Goal: Task Accomplishment & Management: Use online tool/utility

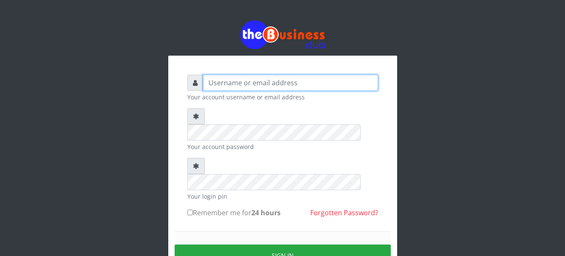
click at [227, 85] on input "text" at bounding box center [290, 83] width 175 height 16
type input "LINDYANOZ"
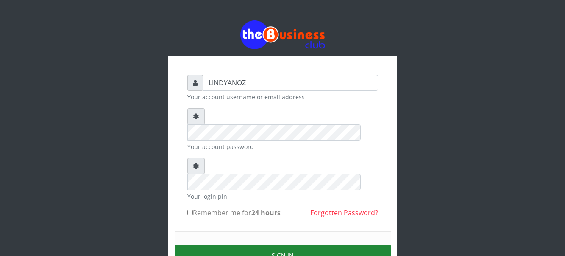
click at [289, 244] on button "Sign in" at bounding box center [283, 255] width 216 height 22
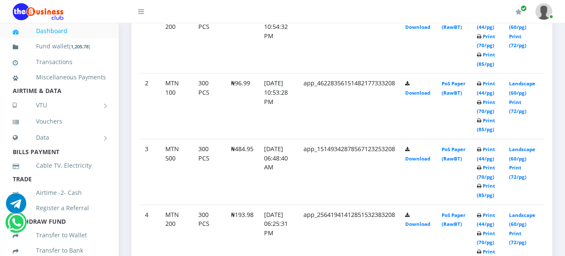
scroll to position [450, 0]
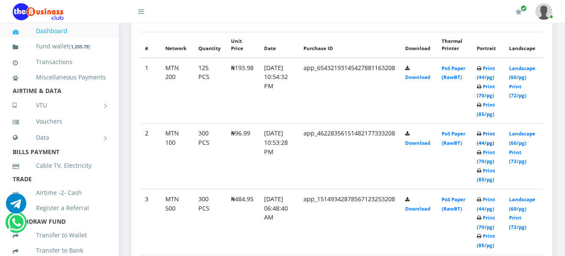
click at [491, 130] on link "Print (44/pg)" at bounding box center [486, 138] width 18 height 16
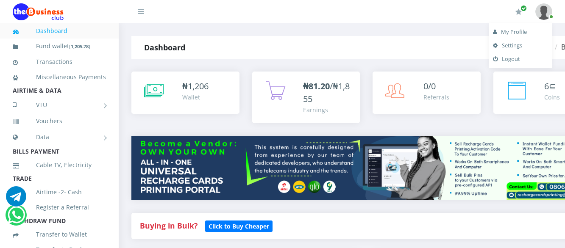
click at [516, 60] on link "Logout" at bounding box center [520, 59] width 55 height 14
